Goal: Navigation & Orientation: Understand site structure

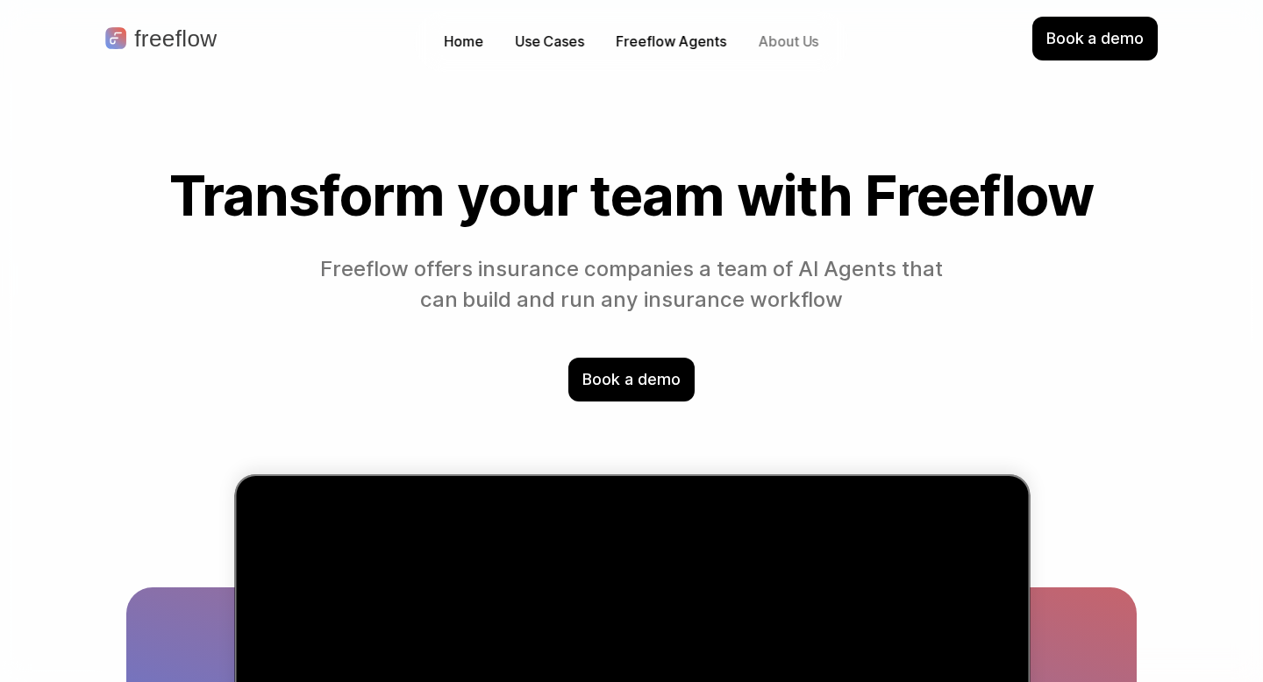
click at [793, 43] on p "About Us" at bounding box center [788, 42] width 61 height 20
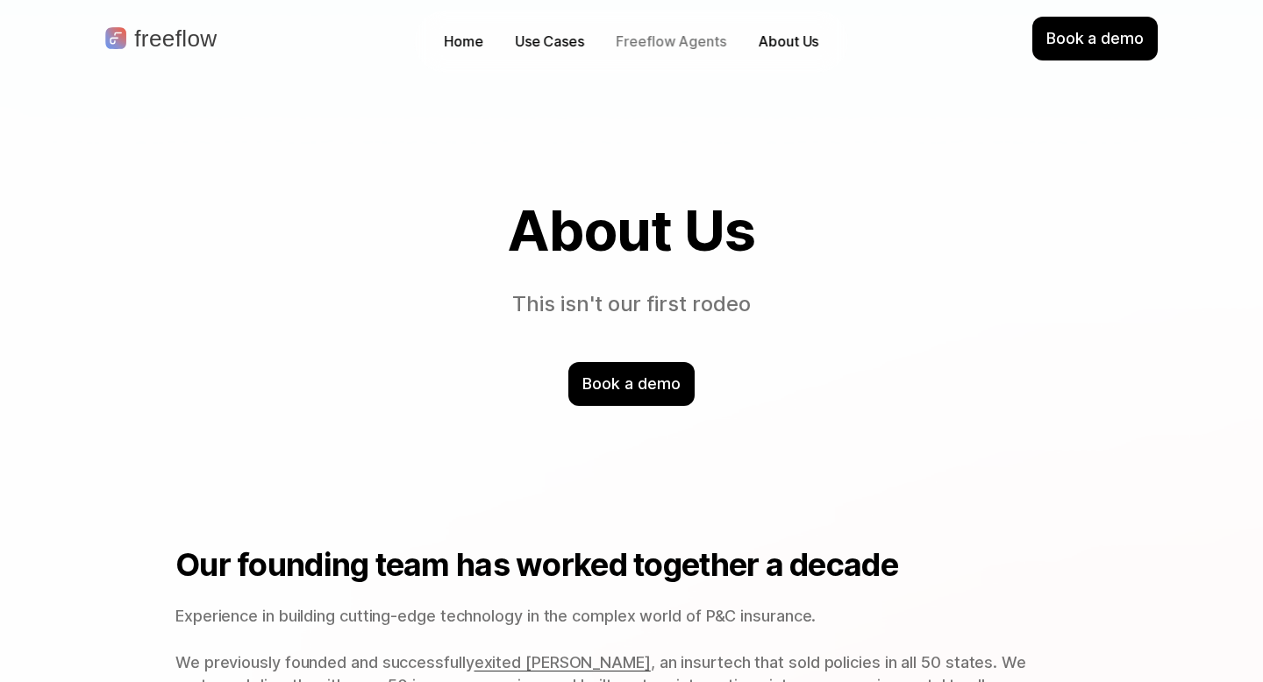
click at [666, 46] on p "Freeflow Agents" at bounding box center [671, 42] width 110 height 20
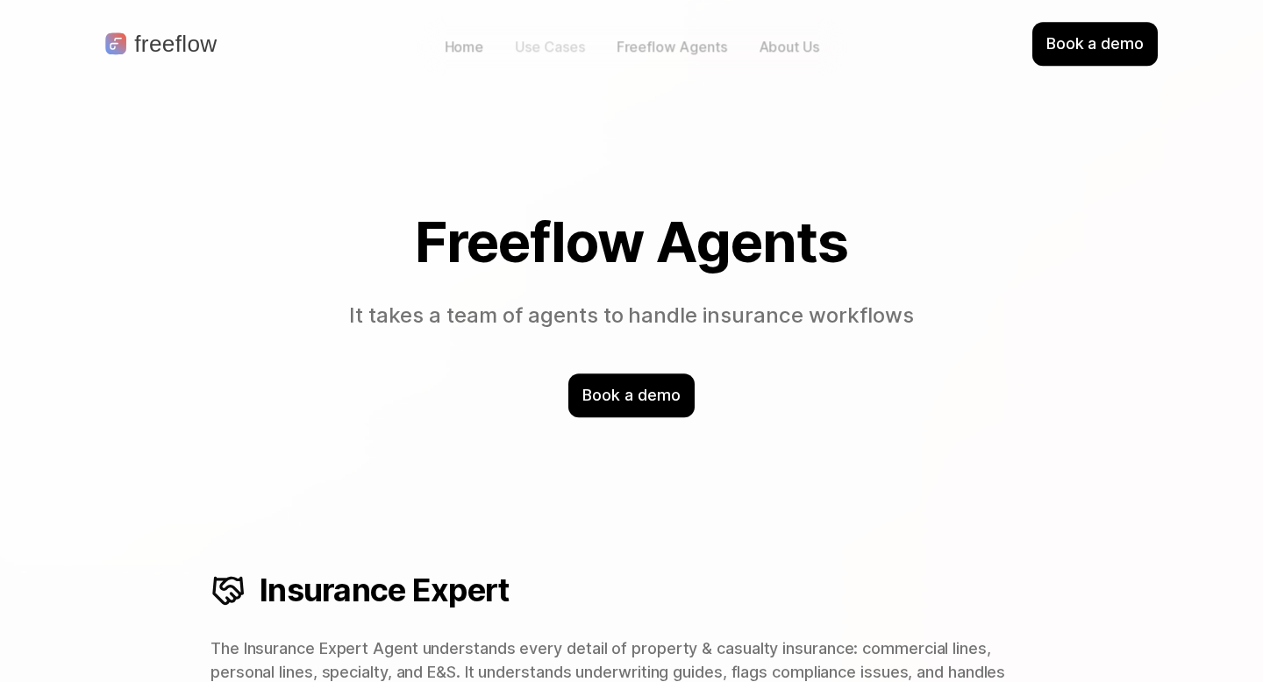
click at [557, 39] on p "Use Cases" at bounding box center [550, 47] width 69 height 20
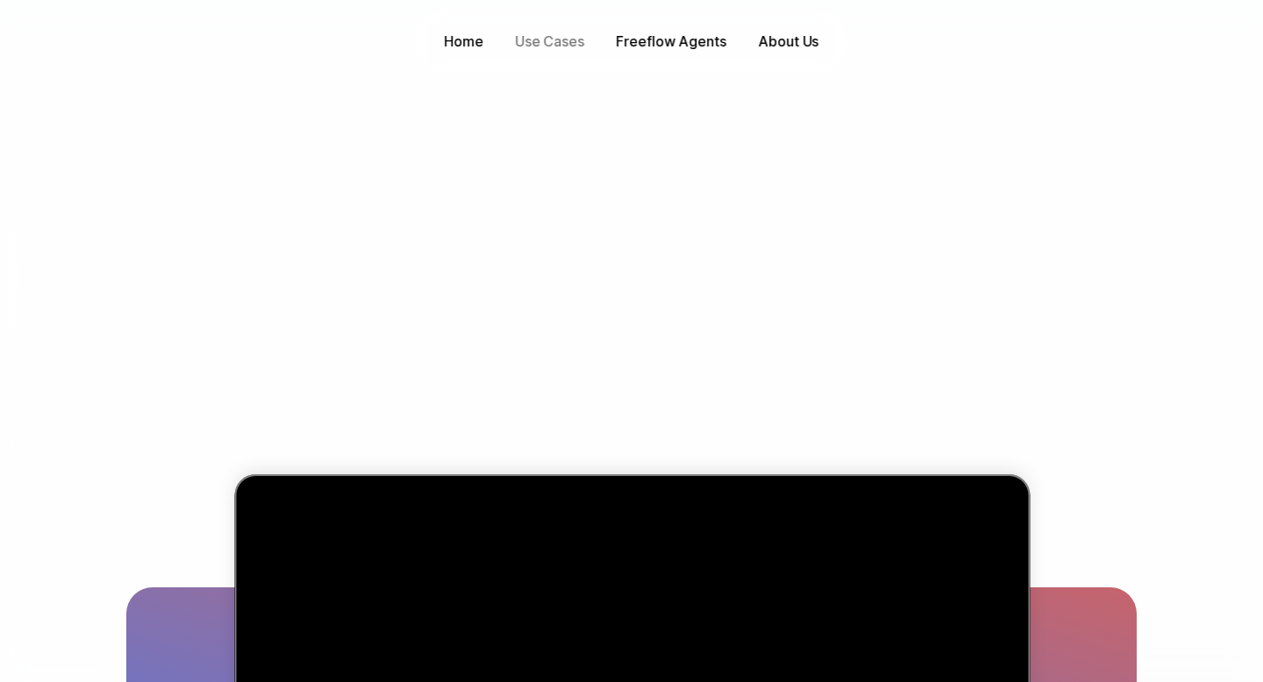
click at [484, 38] on div "Home" at bounding box center [463, 41] width 57 height 27
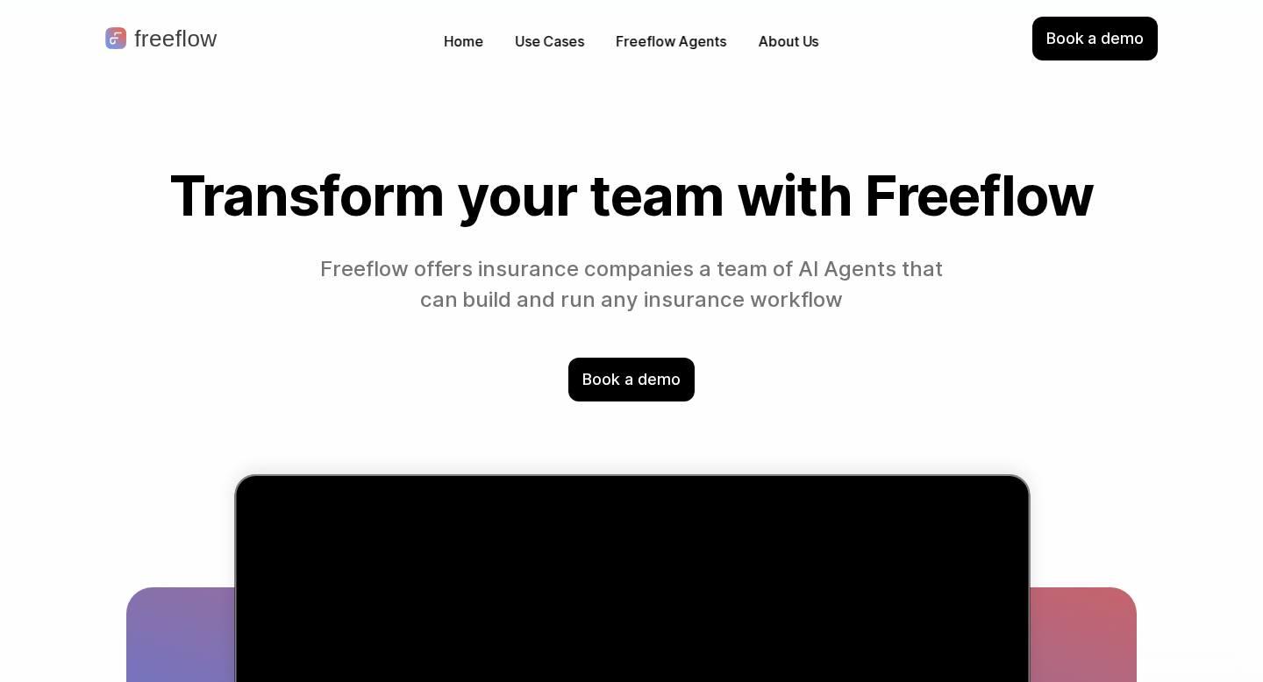
click at [470, 40] on p "Home" at bounding box center [463, 42] width 39 height 20
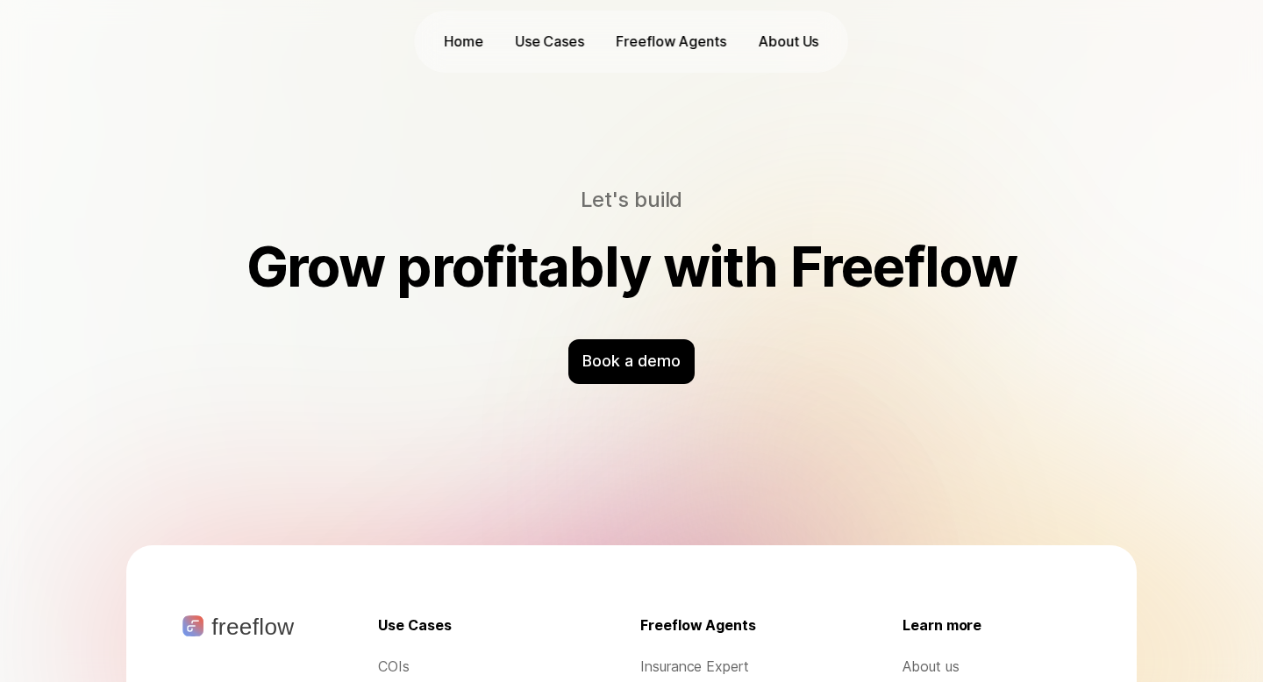
scroll to position [5753, 0]
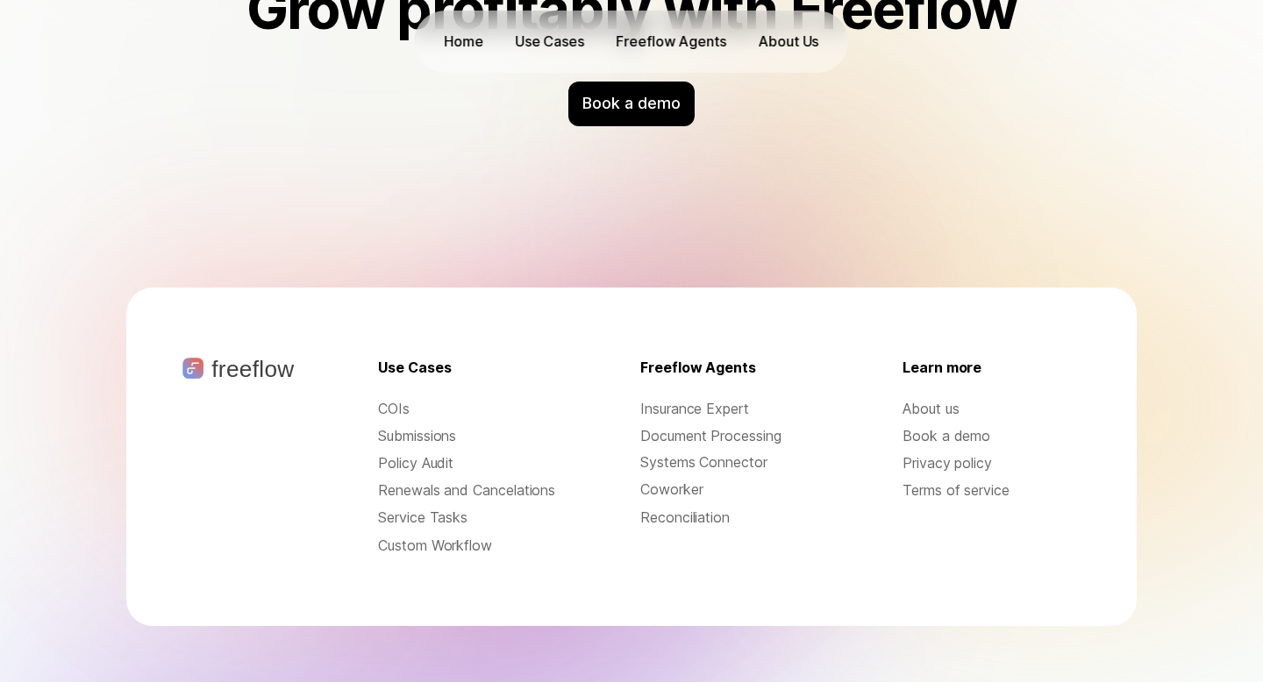
click at [1084, 98] on div "Let's build Grow profitably with Freeflow Book a demo" at bounding box center [631, 26] width 1122 height 409
